Goal: Use online tool/utility: Utilize a website feature to perform a specific function

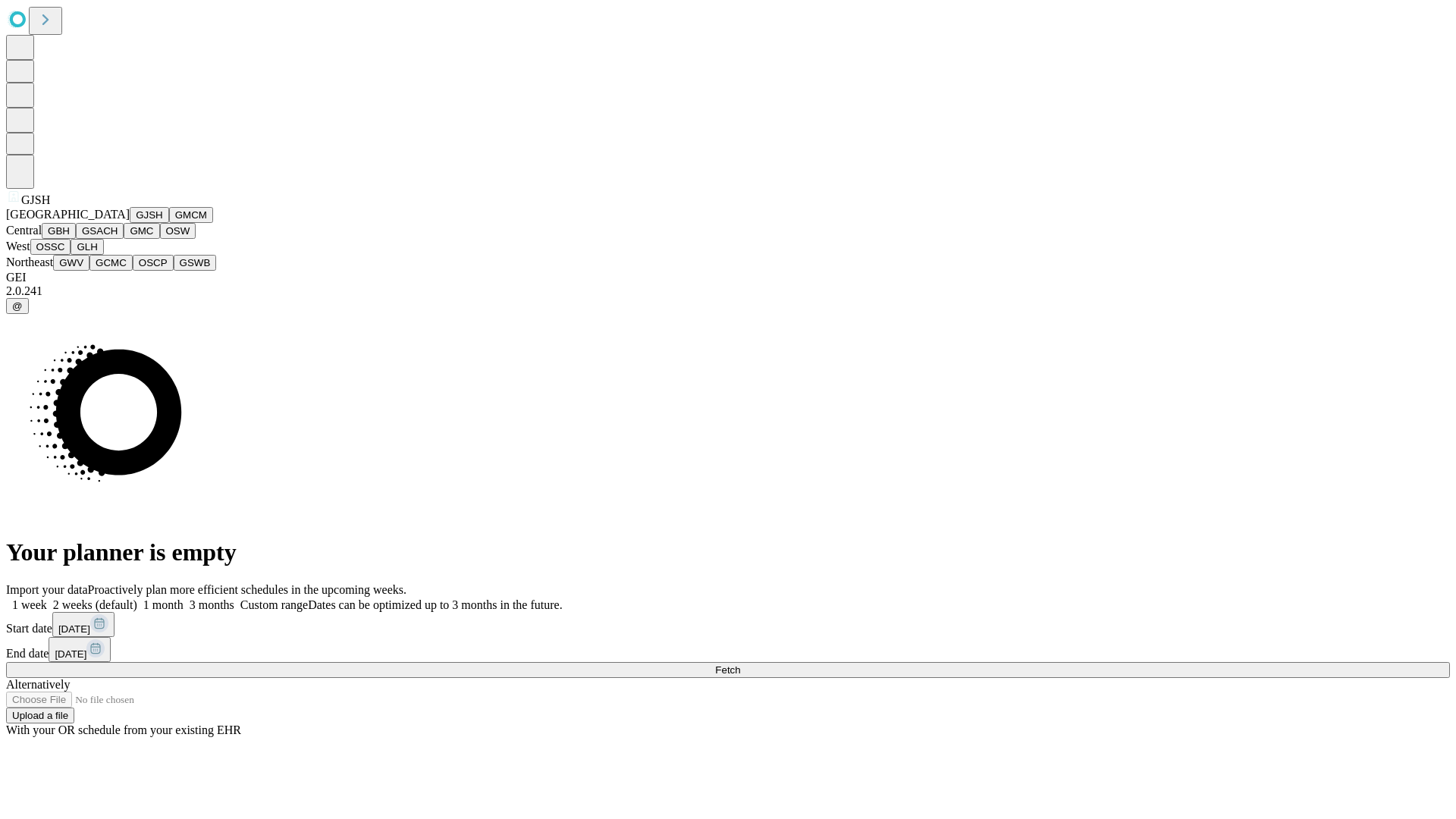
click at [129, 223] on button "GJSH" at bounding box center [149, 214] width 40 height 16
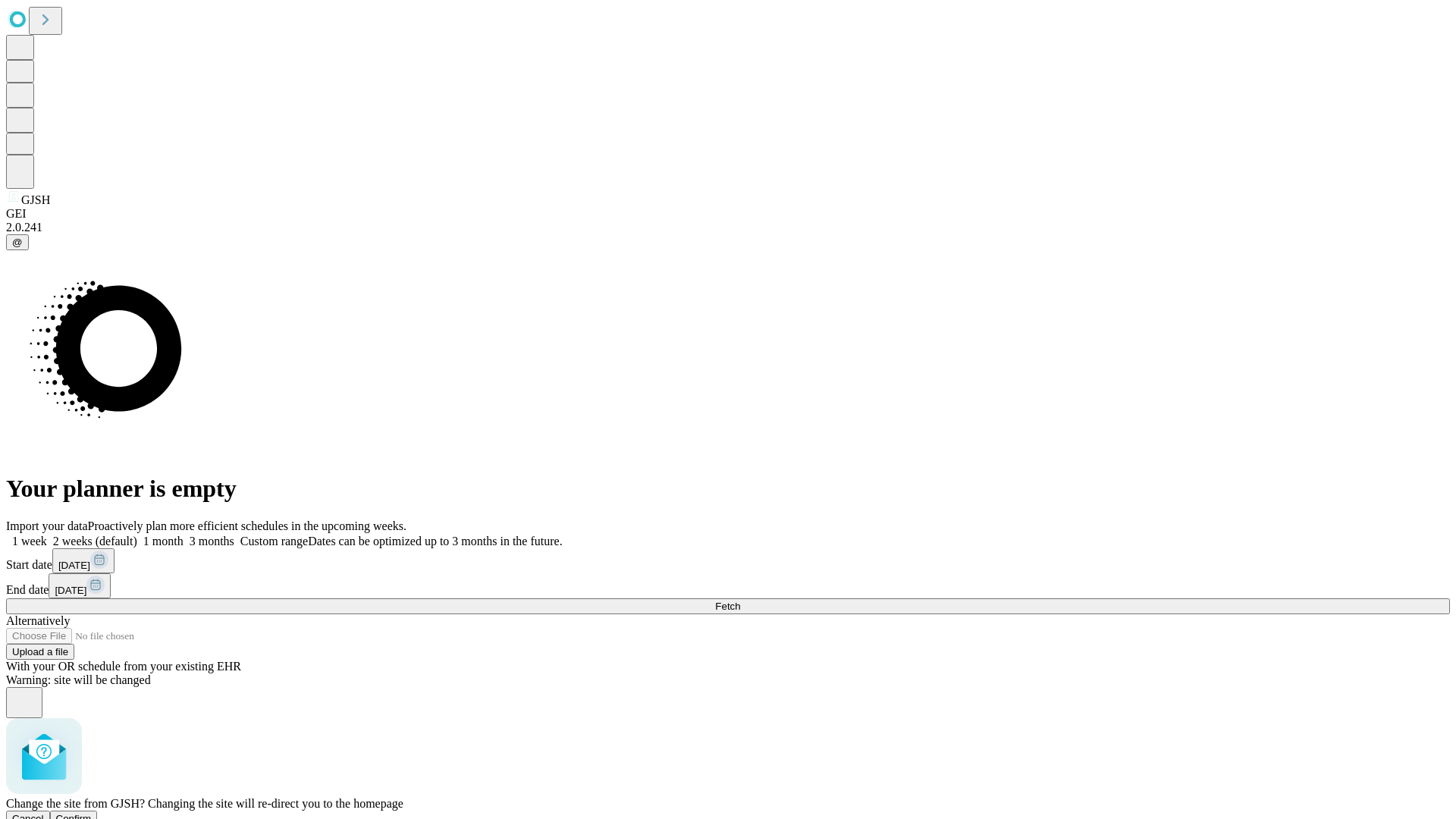
click at [92, 812] on span "Confirm" at bounding box center [74, 818] width 36 height 11
click at [47, 534] on label "1 week" at bounding box center [25, 541] width 41 height 13
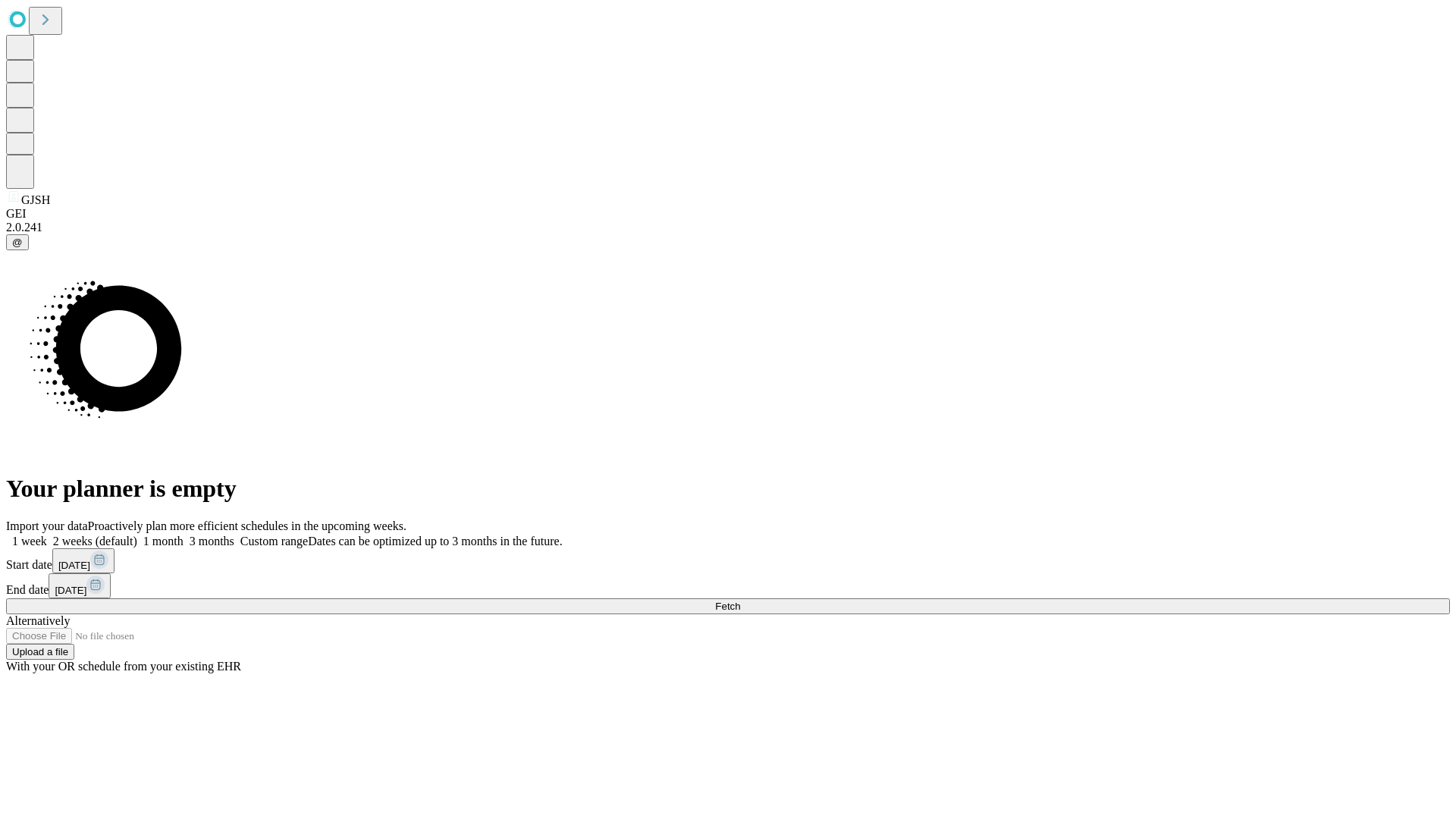
click at [740, 600] on span "Fetch" at bounding box center [728, 606] width 25 height 11
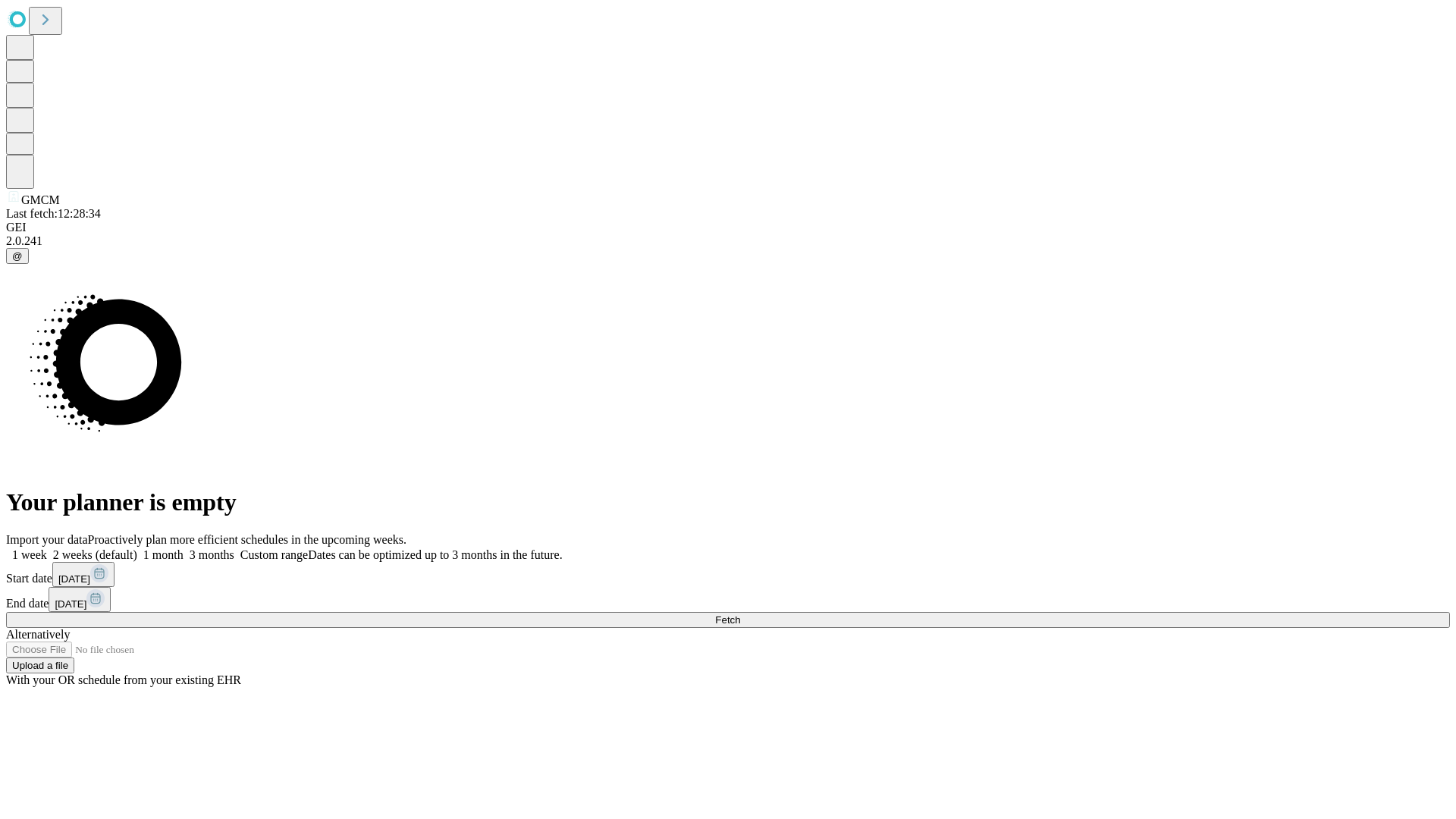
click at [47, 548] on label "1 week" at bounding box center [25, 555] width 41 height 13
click at [740, 614] on span "Fetch" at bounding box center [728, 620] width 25 height 11
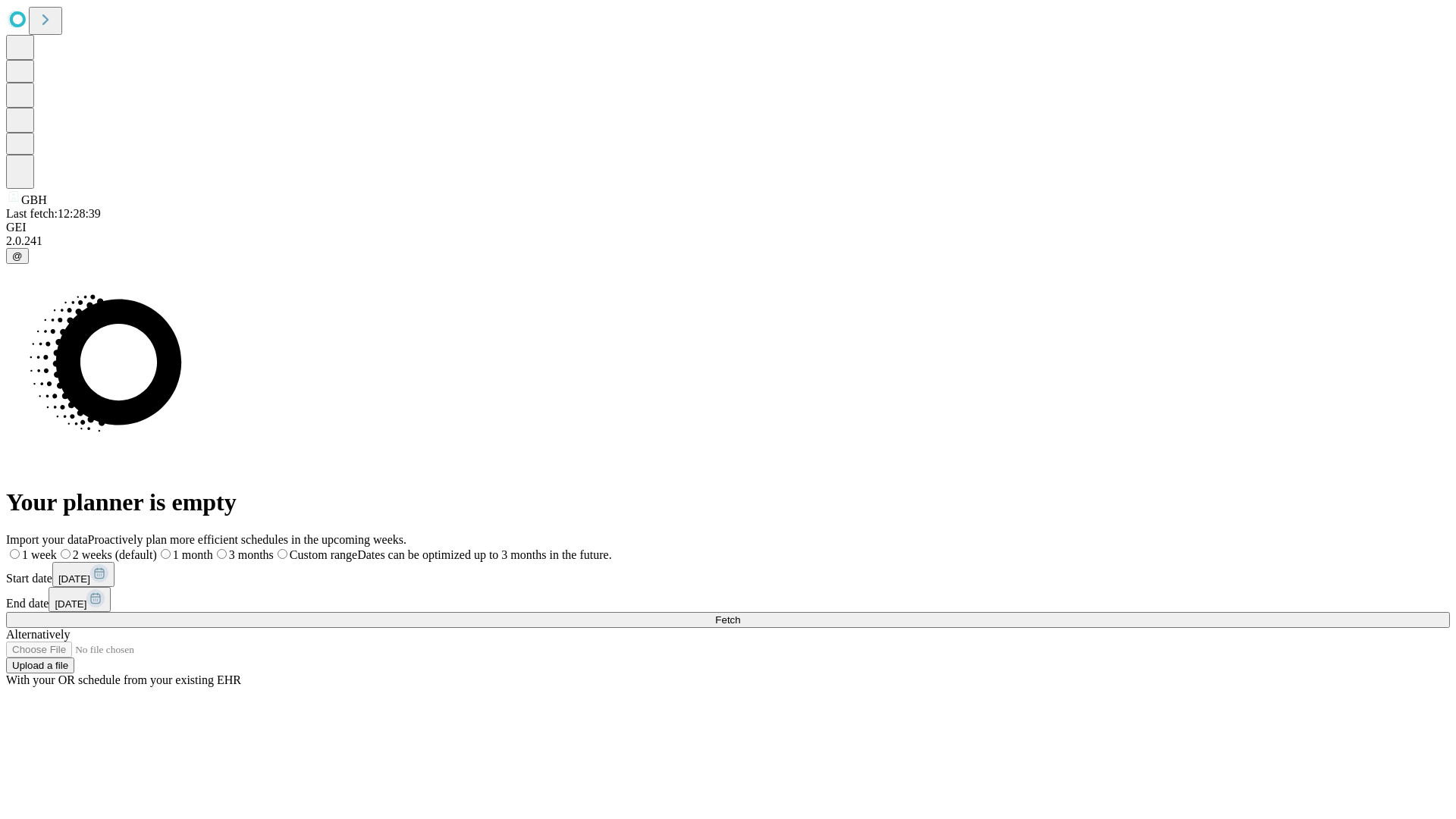
click at [57, 548] on label "1 week" at bounding box center [31, 555] width 51 height 13
click at [740, 614] on span "Fetch" at bounding box center [728, 620] width 25 height 11
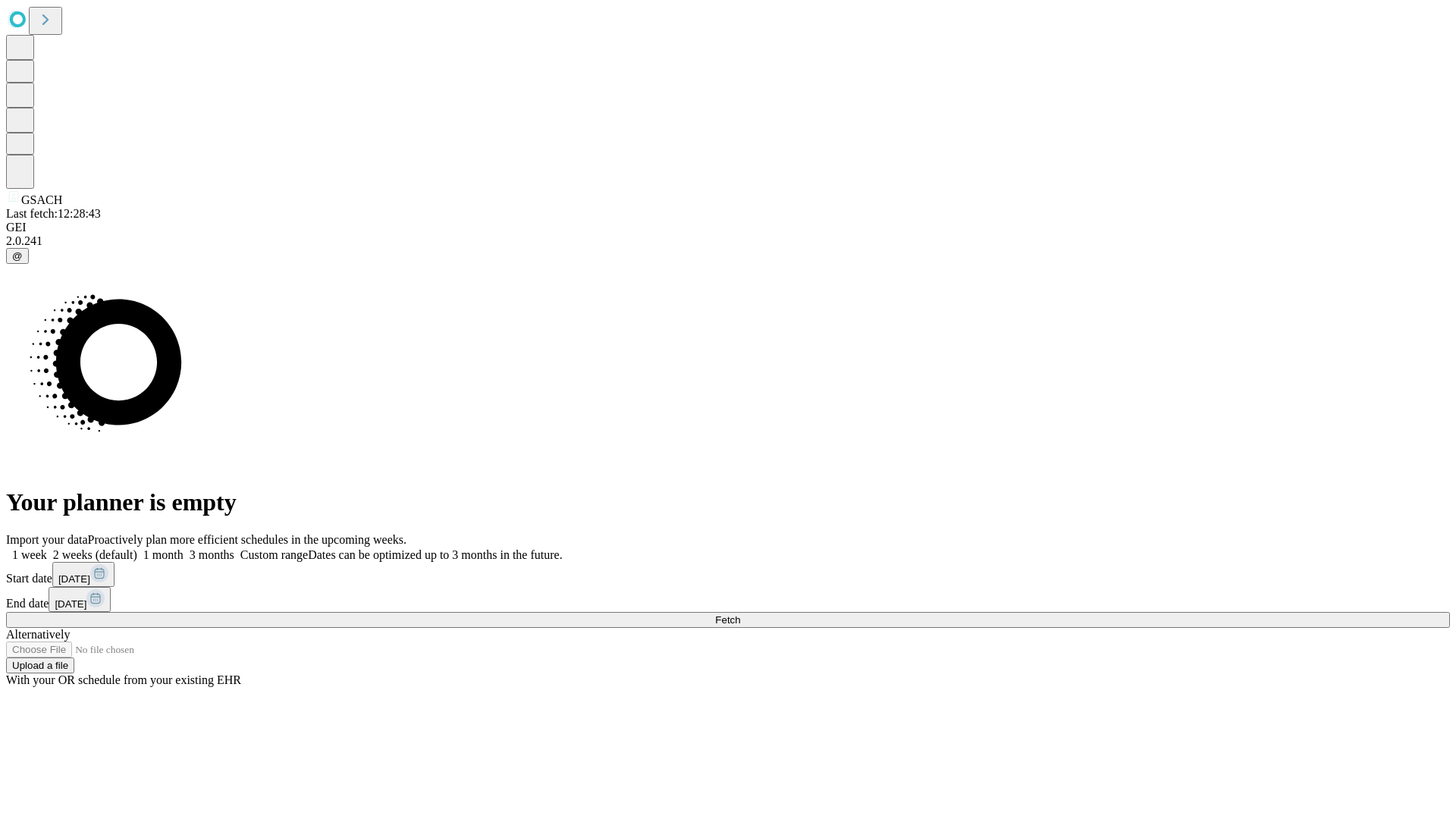
click at [47, 548] on label "1 week" at bounding box center [25, 555] width 41 height 13
click at [740, 614] on span "Fetch" at bounding box center [728, 620] width 25 height 11
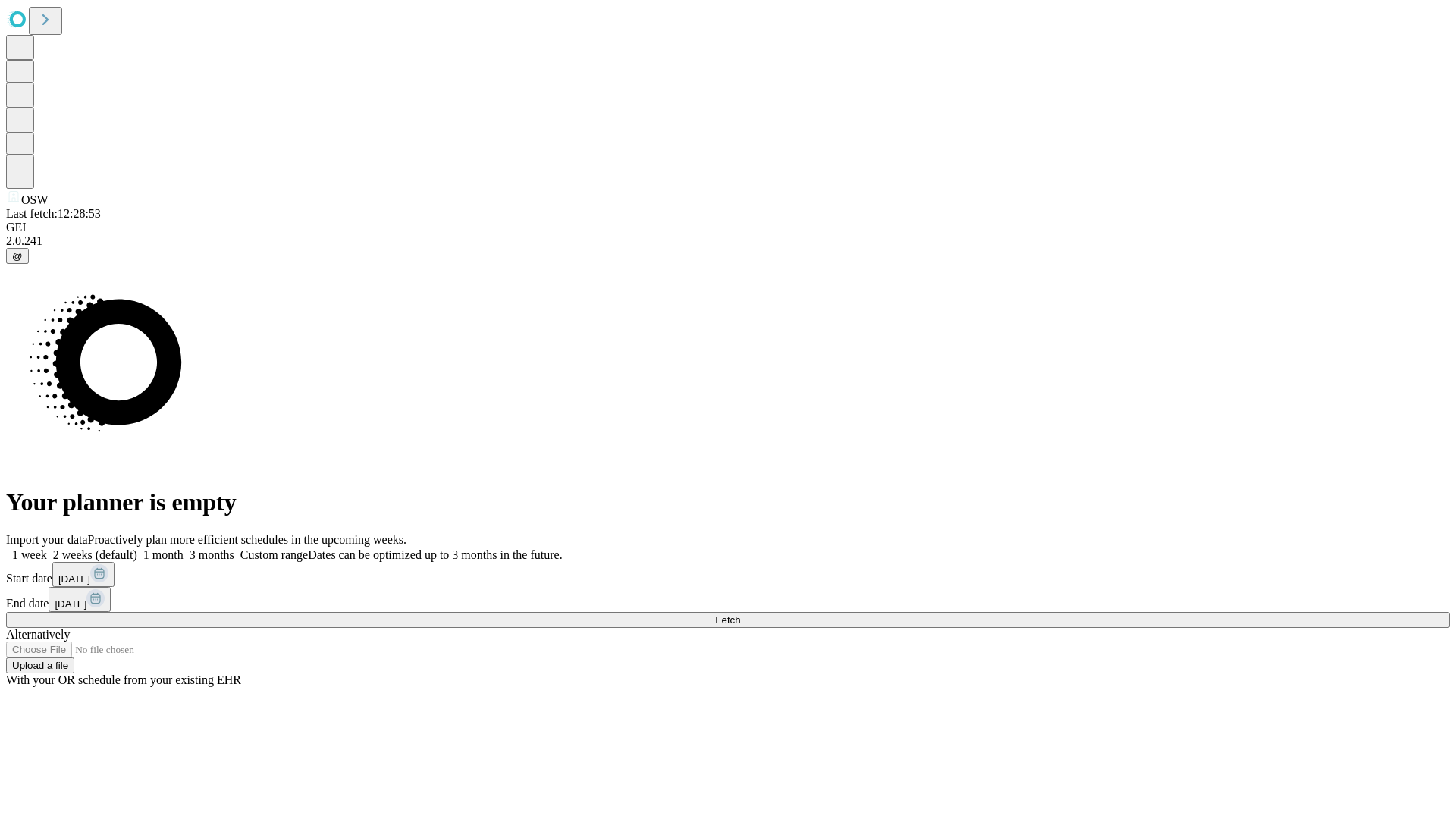
click at [740, 614] on span "Fetch" at bounding box center [728, 620] width 25 height 11
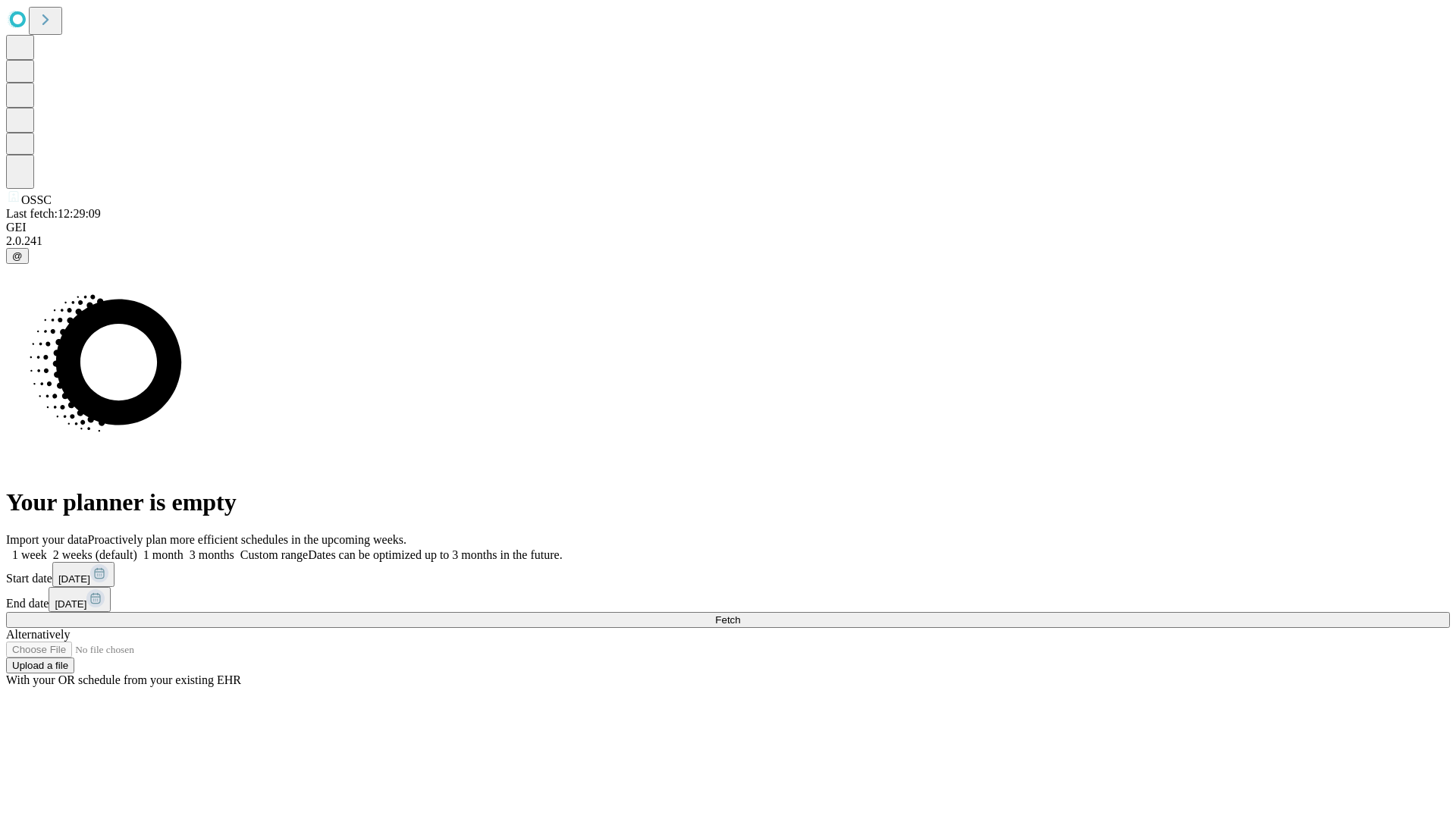
click at [47, 548] on label "1 week" at bounding box center [25, 555] width 41 height 13
click at [740, 614] on span "Fetch" at bounding box center [728, 620] width 25 height 11
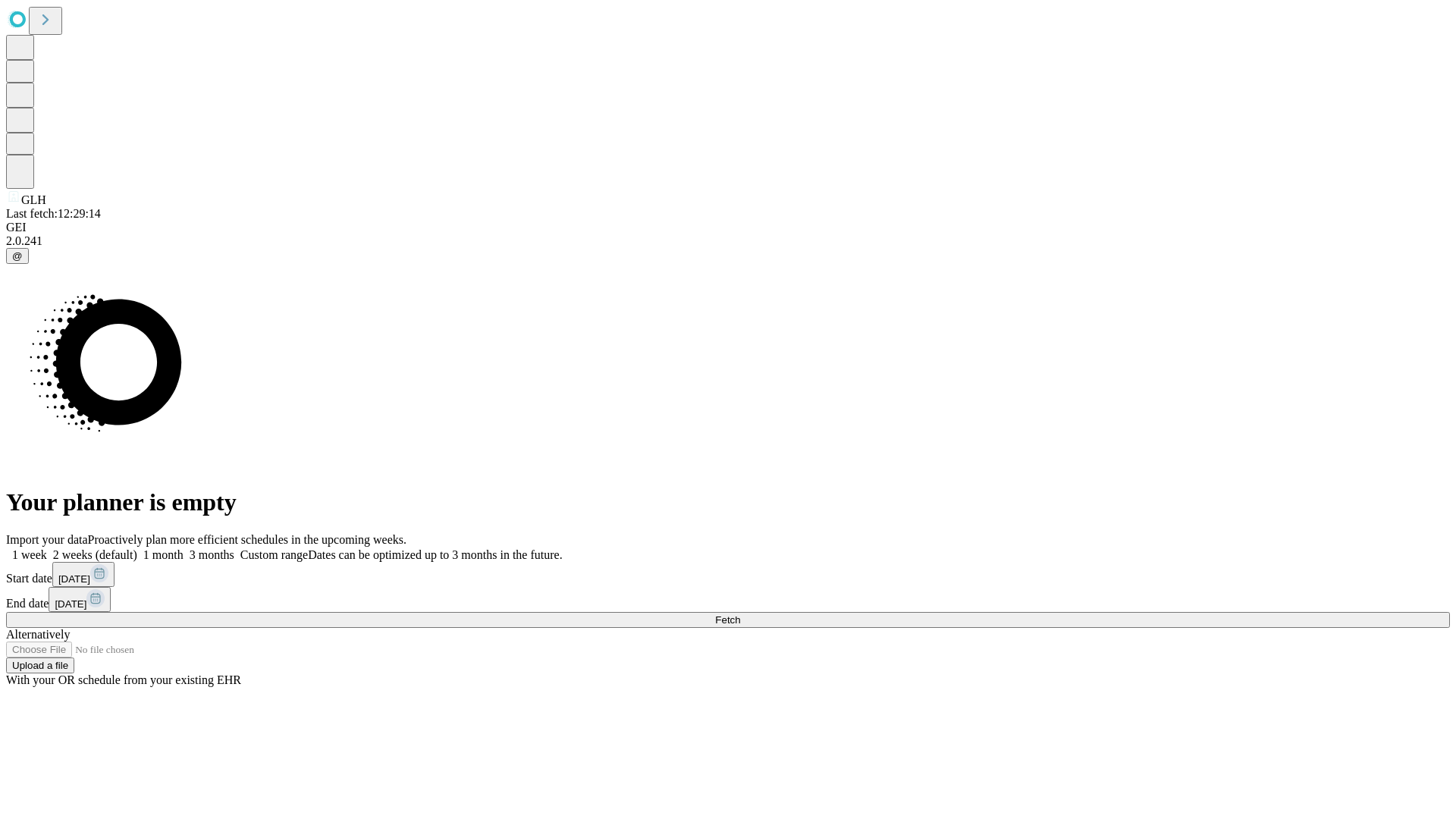
click at [47, 548] on label "1 week" at bounding box center [25, 555] width 41 height 13
click at [740, 614] on span "Fetch" at bounding box center [728, 620] width 25 height 11
click at [47, 548] on label "1 week" at bounding box center [25, 555] width 41 height 13
click at [740, 614] on span "Fetch" at bounding box center [728, 620] width 25 height 11
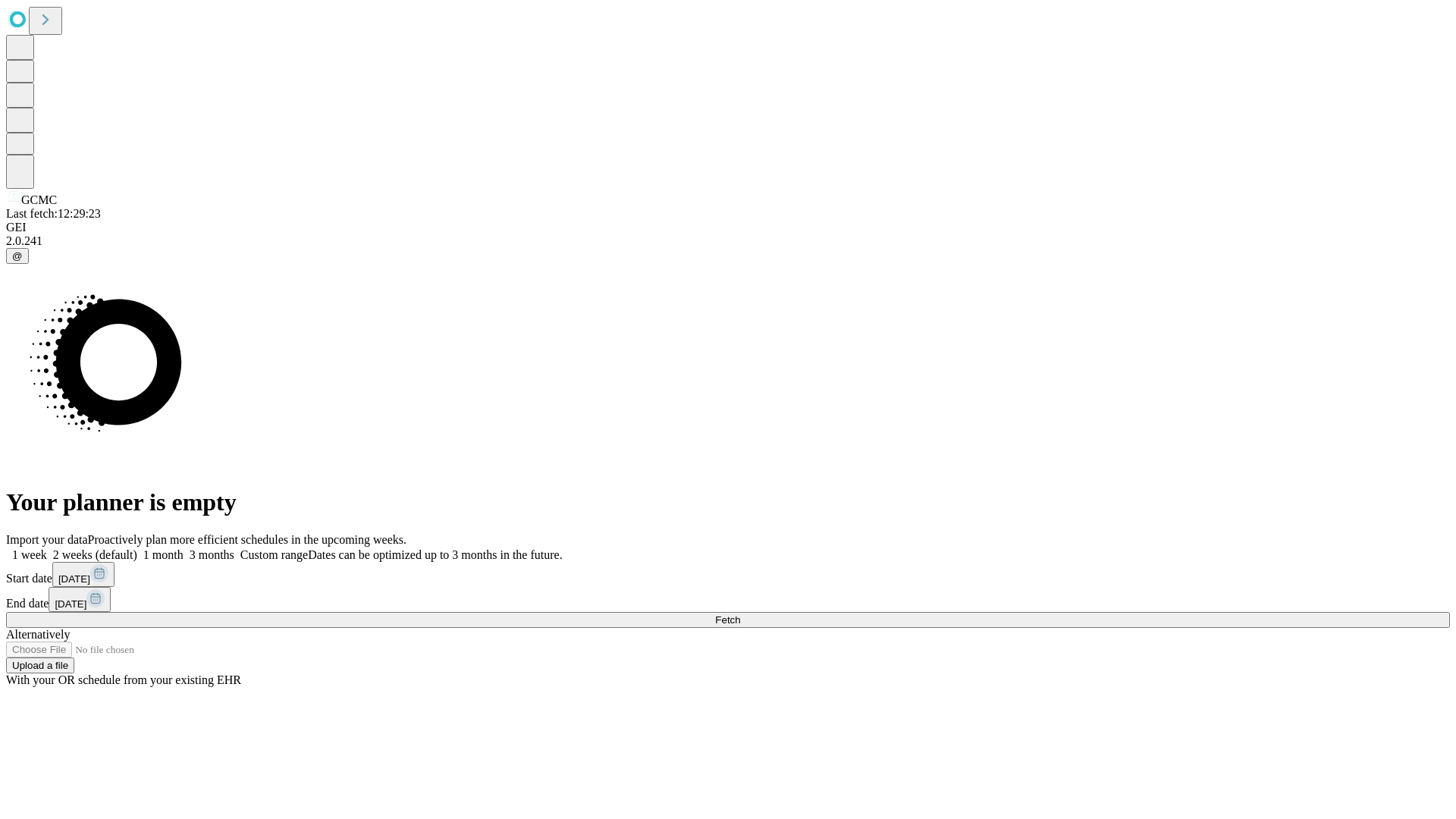
click at [47, 548] on label "1 week" at bounding box center [25, 555] width 41 height 13
click at [740, 614] on span "Fetch" at bounding box center [728, 620] width 25 height 11
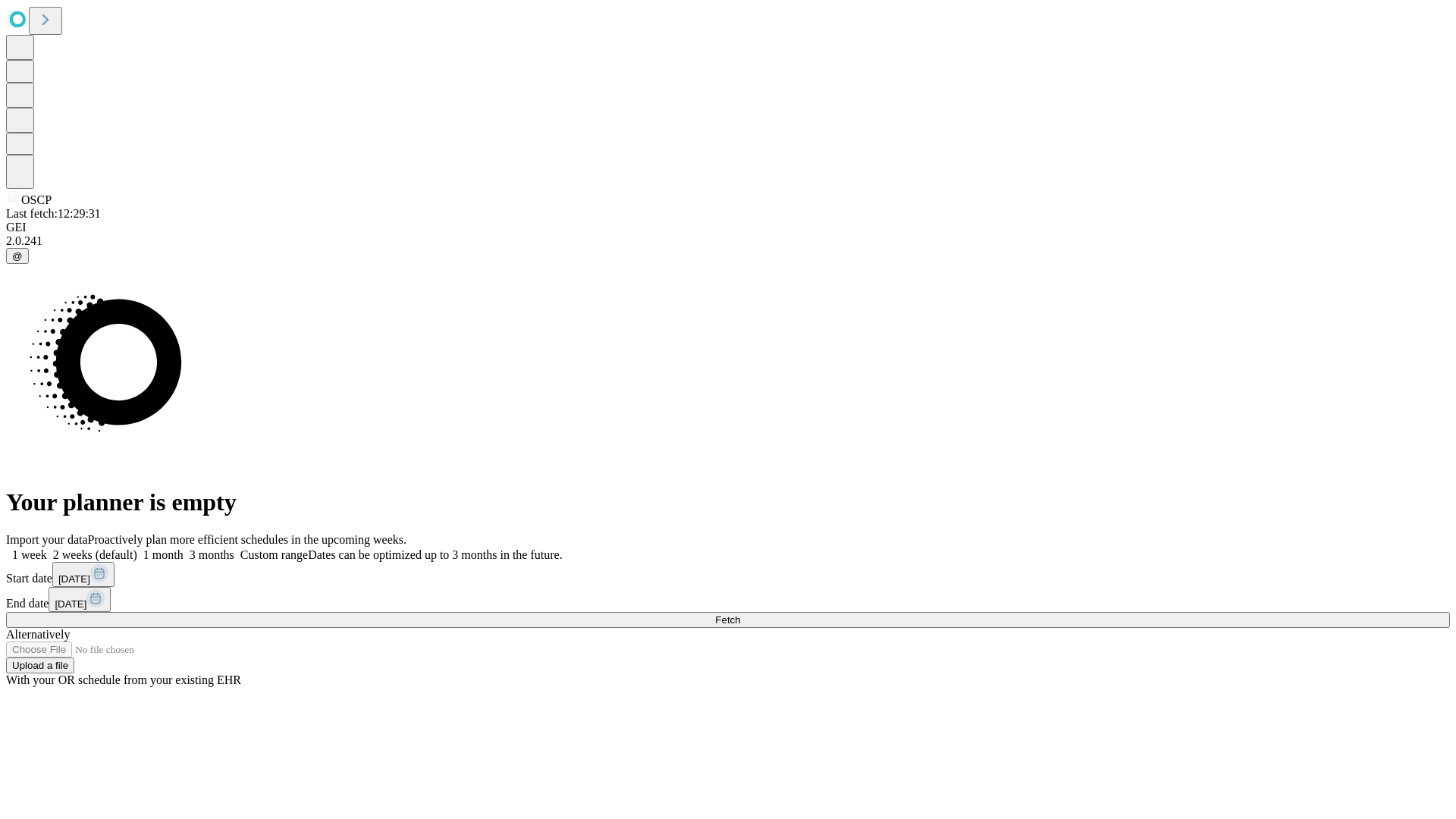
click at [47, 548] on label "1 week" at bounding box center [25, 555] width 41 height 13
click at [740, 614] on span "Fetch" at bounding box center [728, 620] width 25 height 11
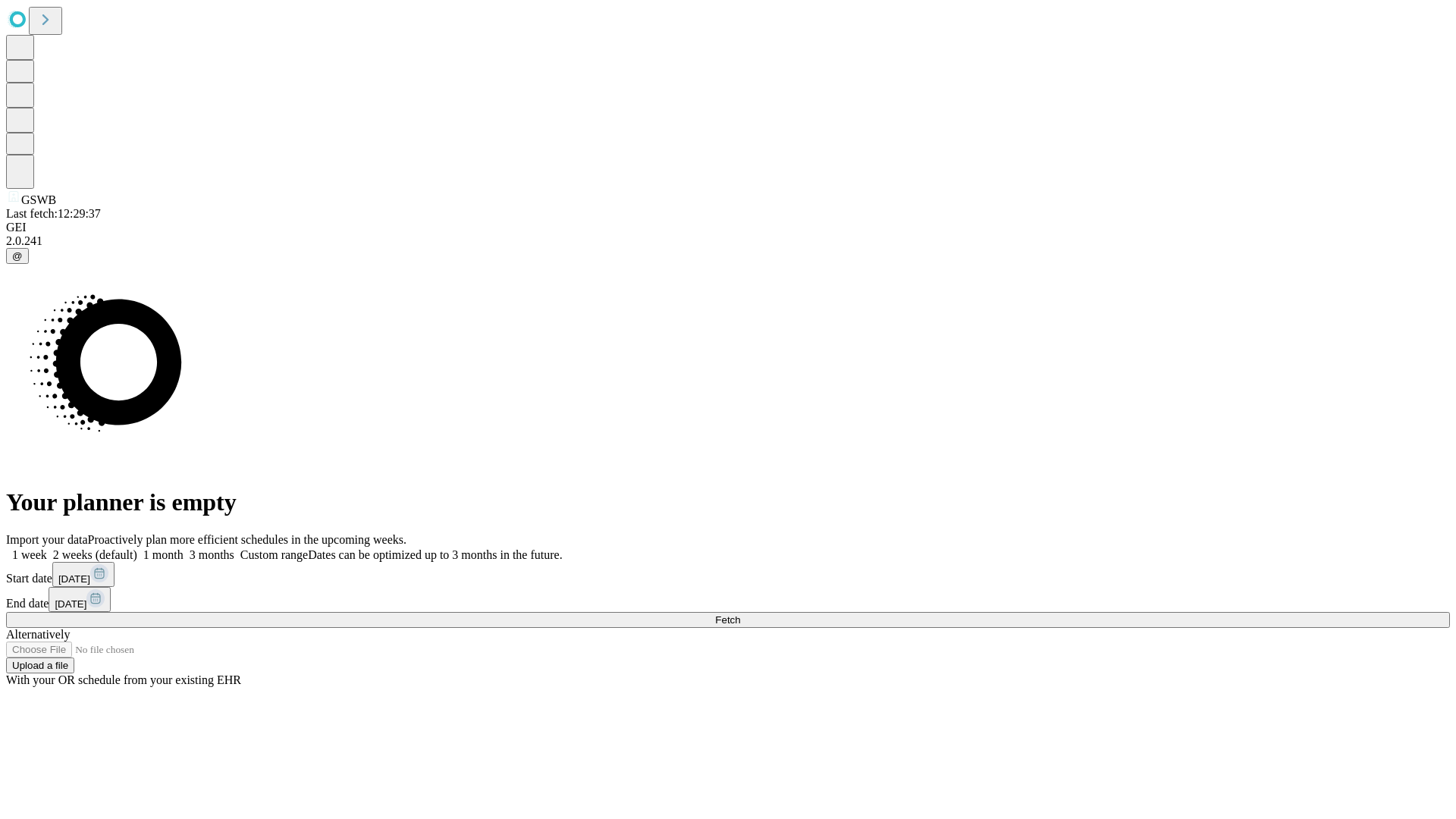
click at [47, 548] on label "1 week" at bounding box center [25, 555] width 41 height 13
click at [740, 614] on span "Fetch" at bounding box center [728, 620] width 25 height 11
